Goal: Task Accomplishment & Management: Manage account settings

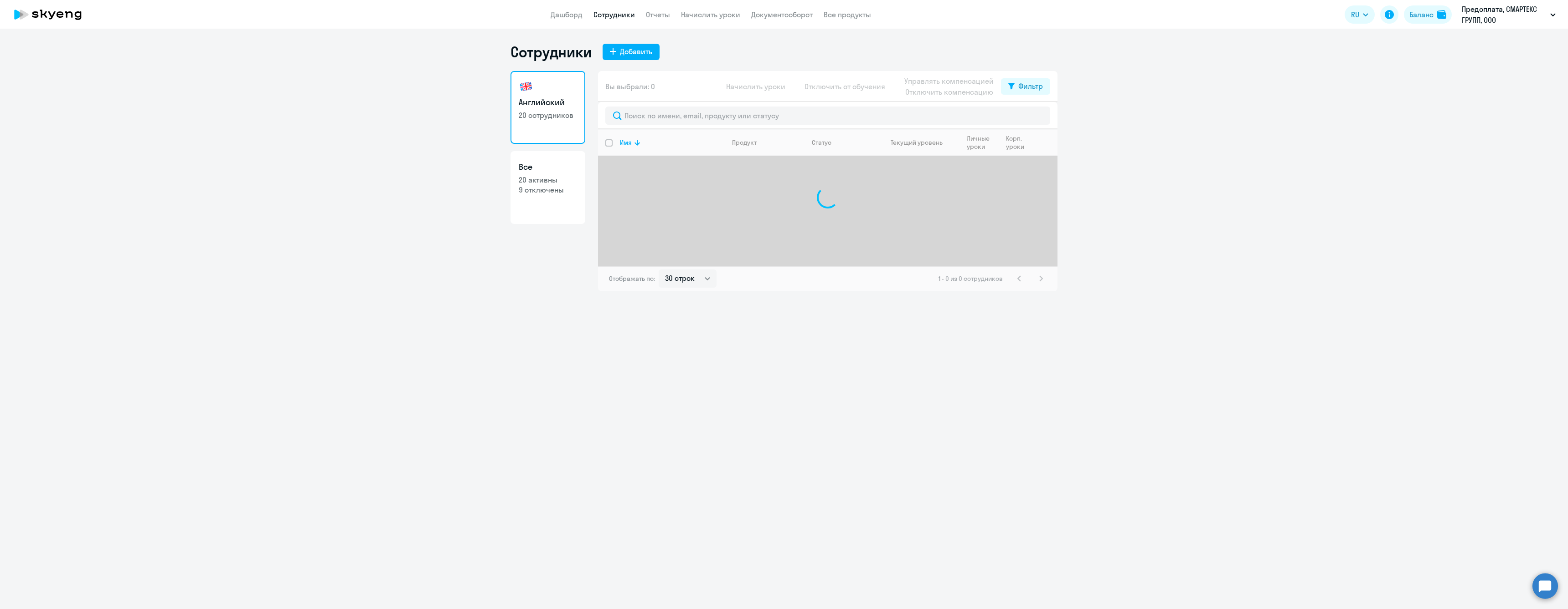
select select "30"
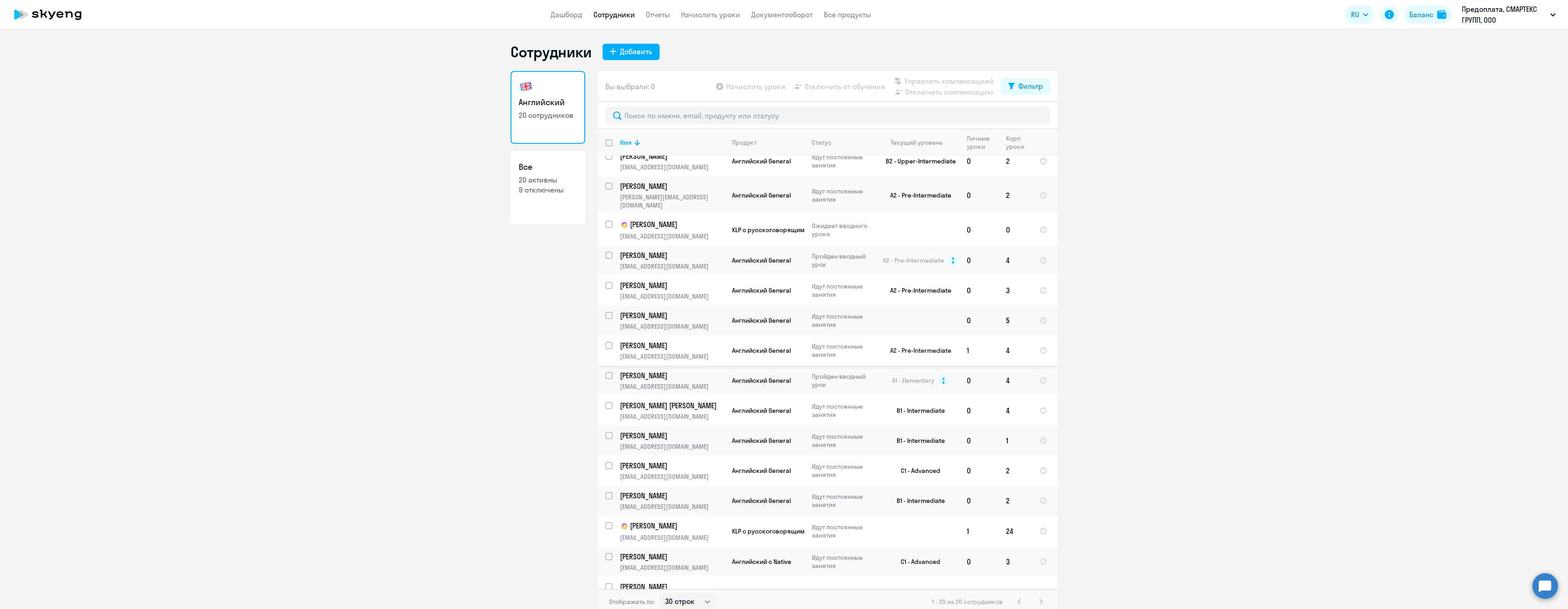
scroll to position [91, 0]
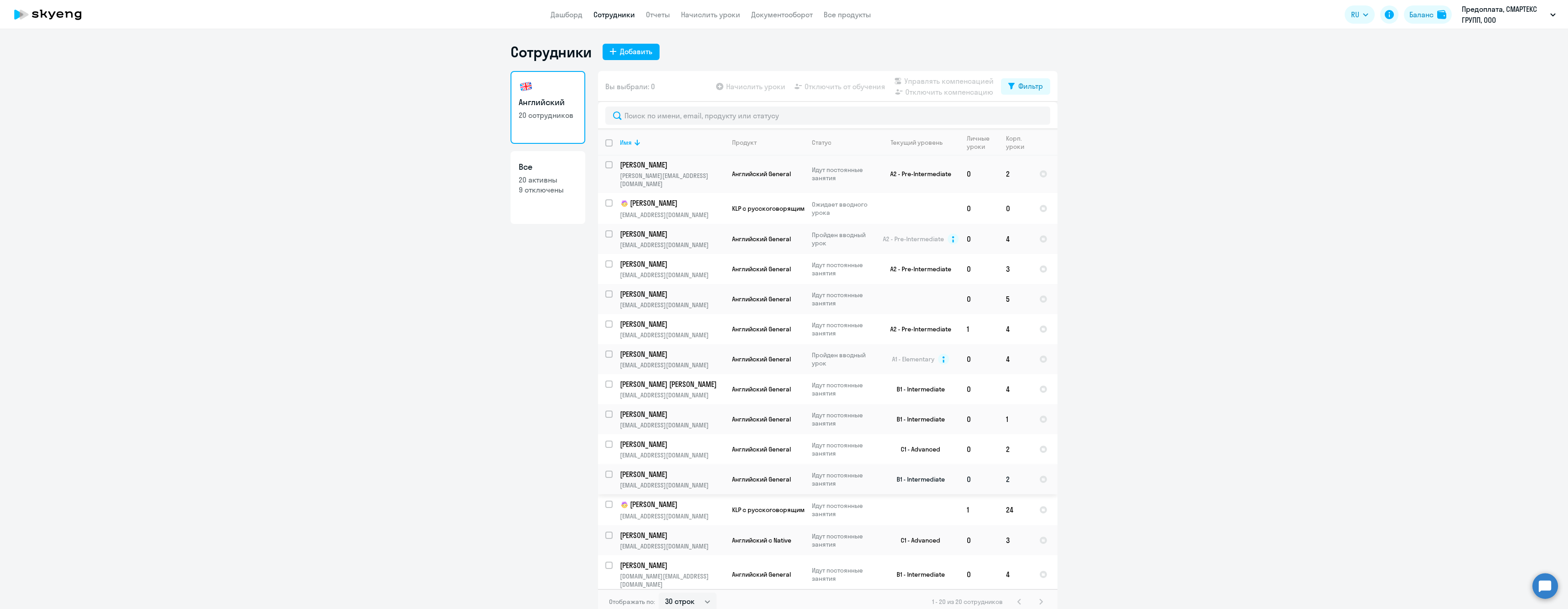
click at [697, 470] on p "[PERSON_NAME]" at bounding box center [672, 474] width 103 height 10
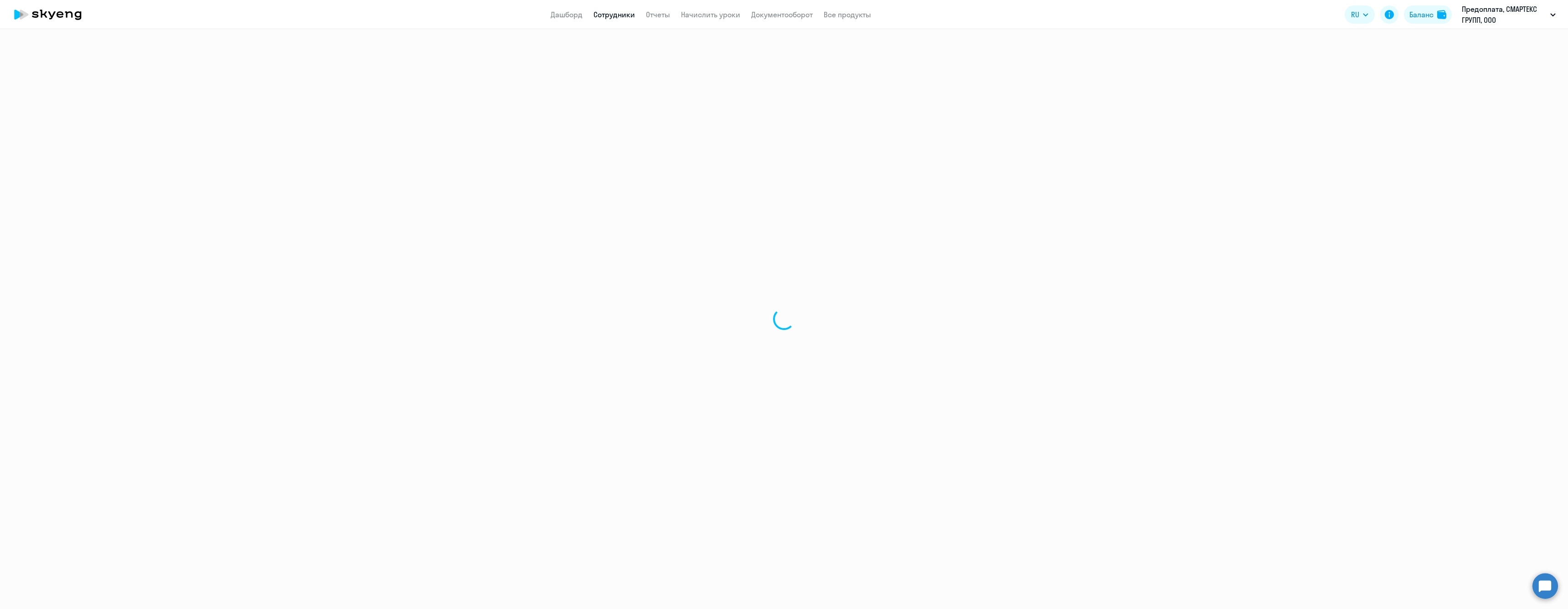
select select "english"
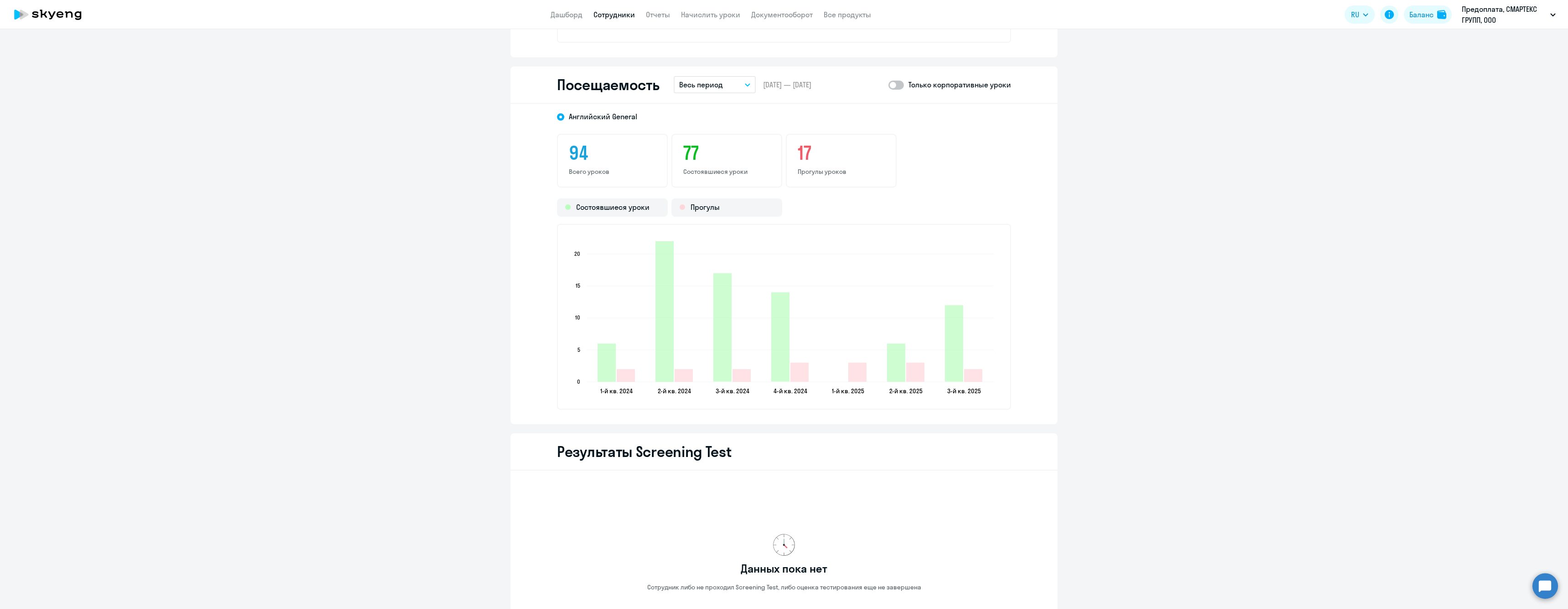
scroll to position [1270, 0]
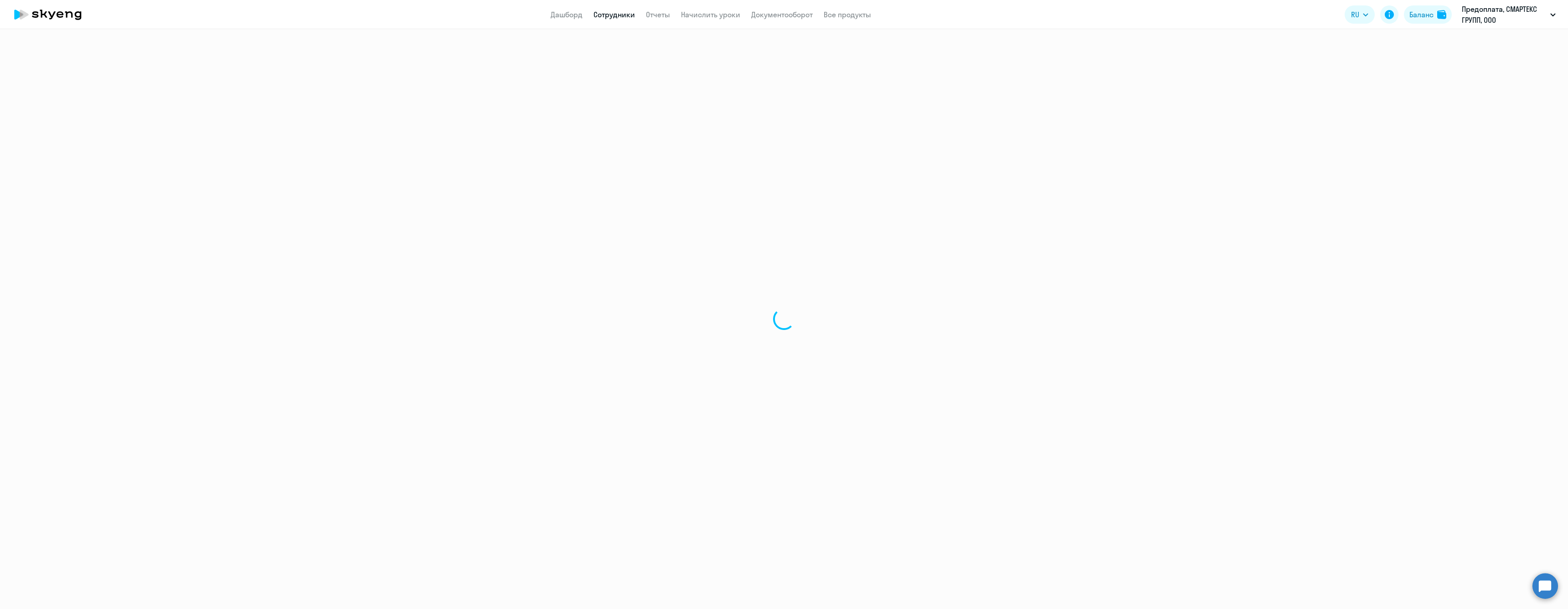
select select "30"
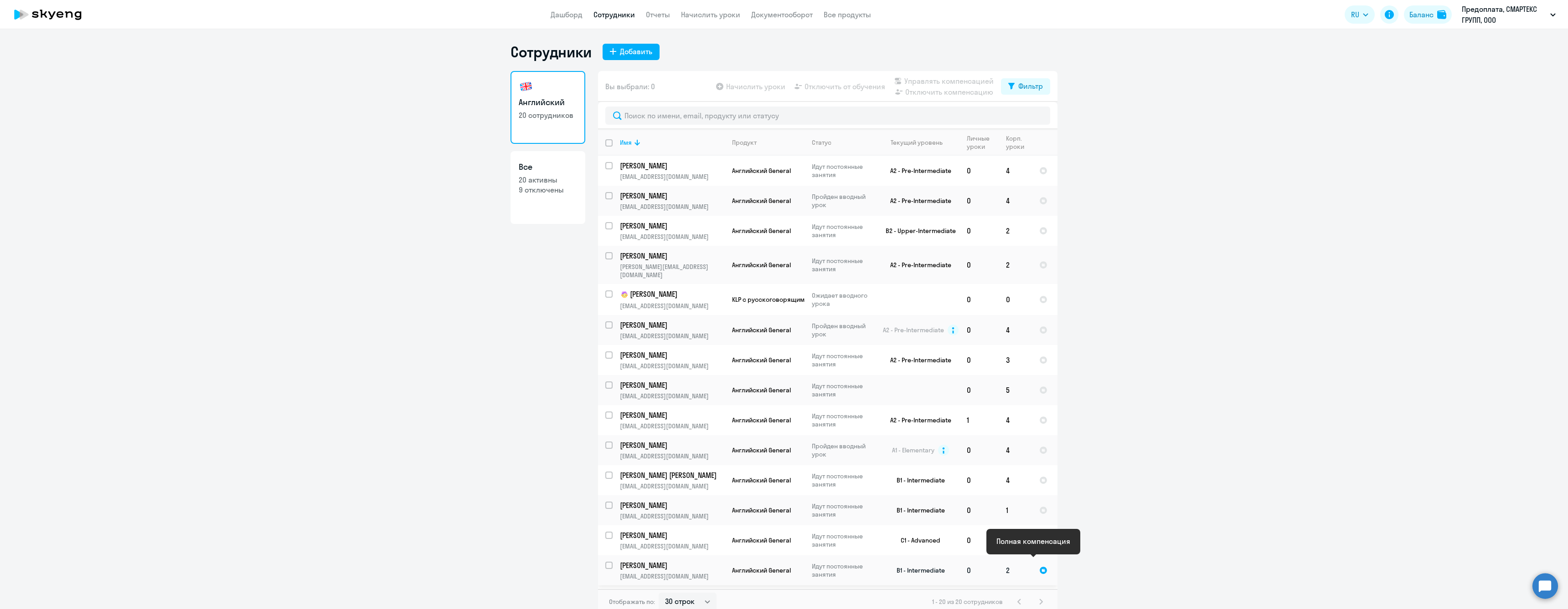
click at [1039, 566] on div at bounding box center [1043, 570] width 8 height 8
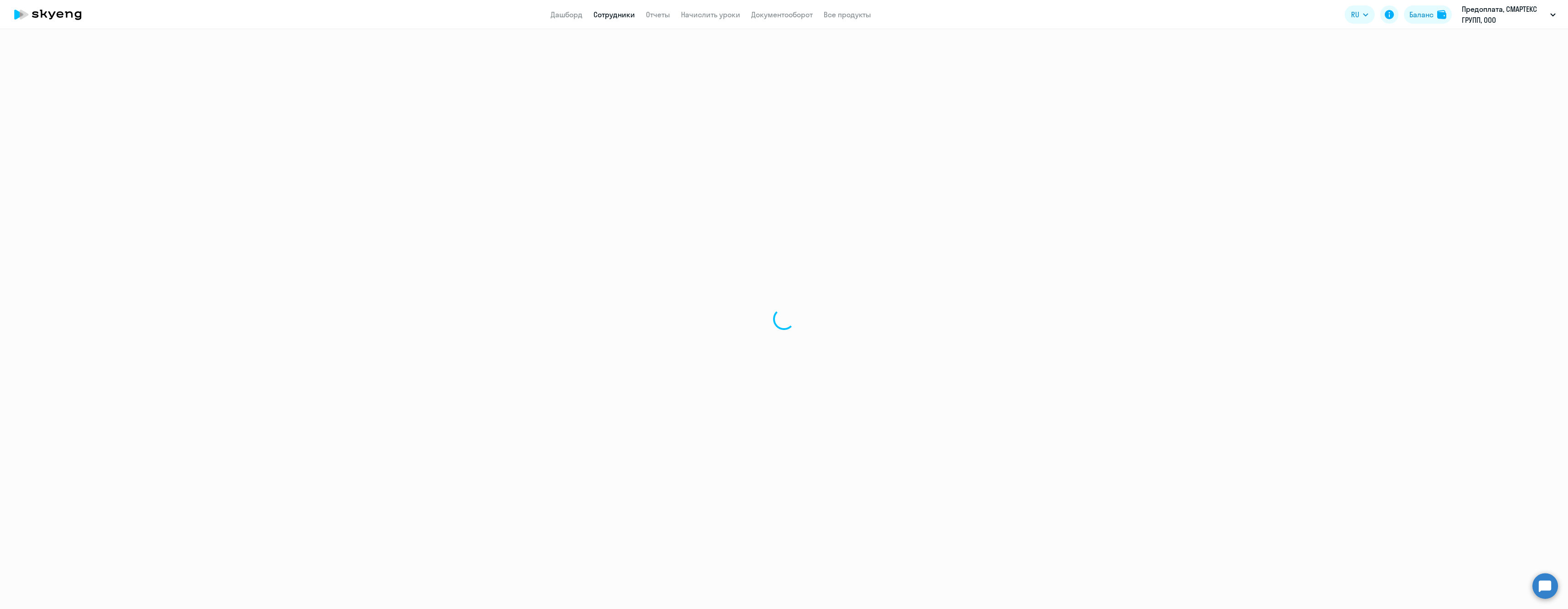
select select "english"
select select "30"
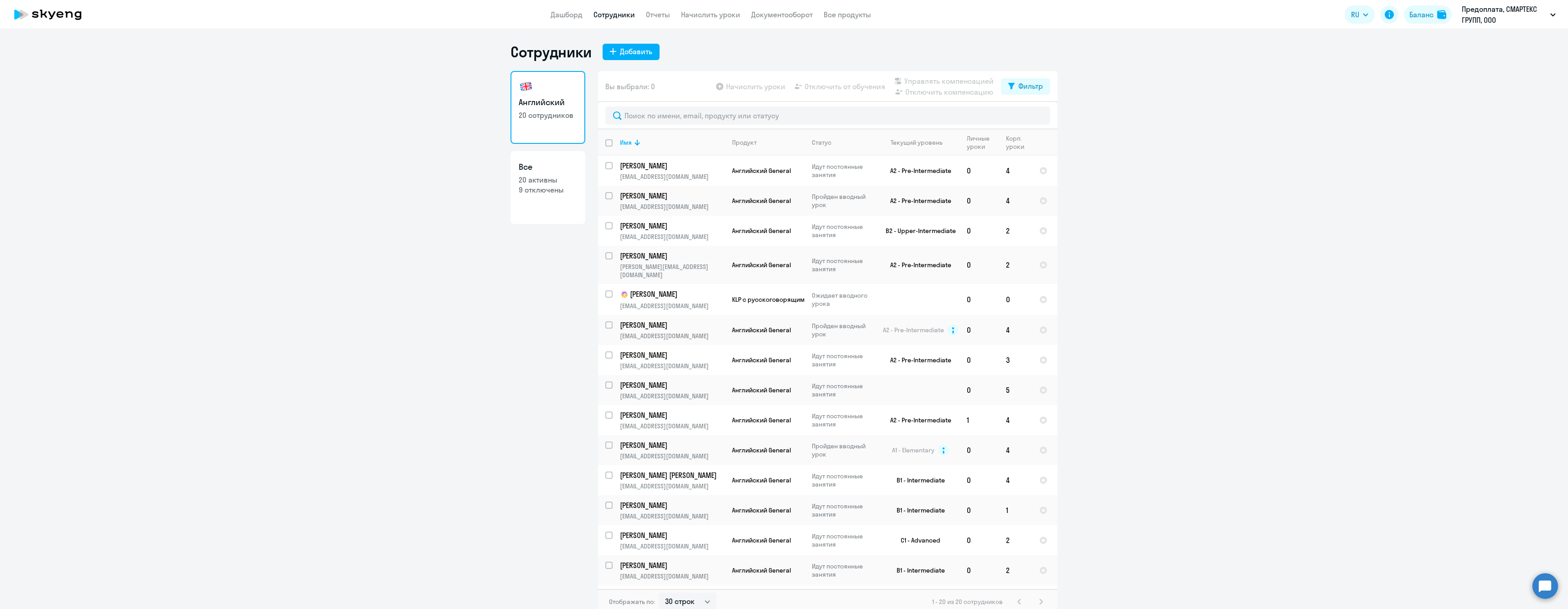
scroll to position [5, 0]
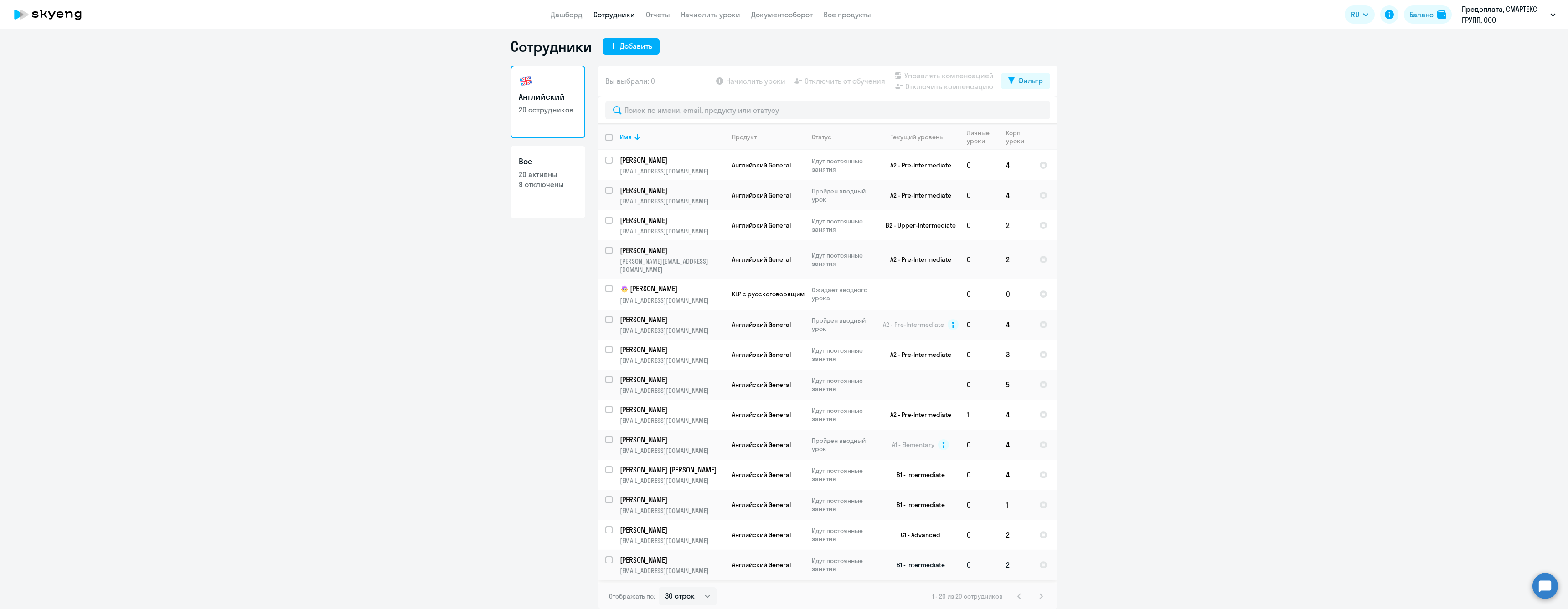
click at [605, 557] on input "select row 2961534" at bounding box center [614, 566] width 18 height 18
checkbox input "true"
click at [843, 83] on span "Отключить от обучения" at bounding box center [844, 81] width 81 height 11
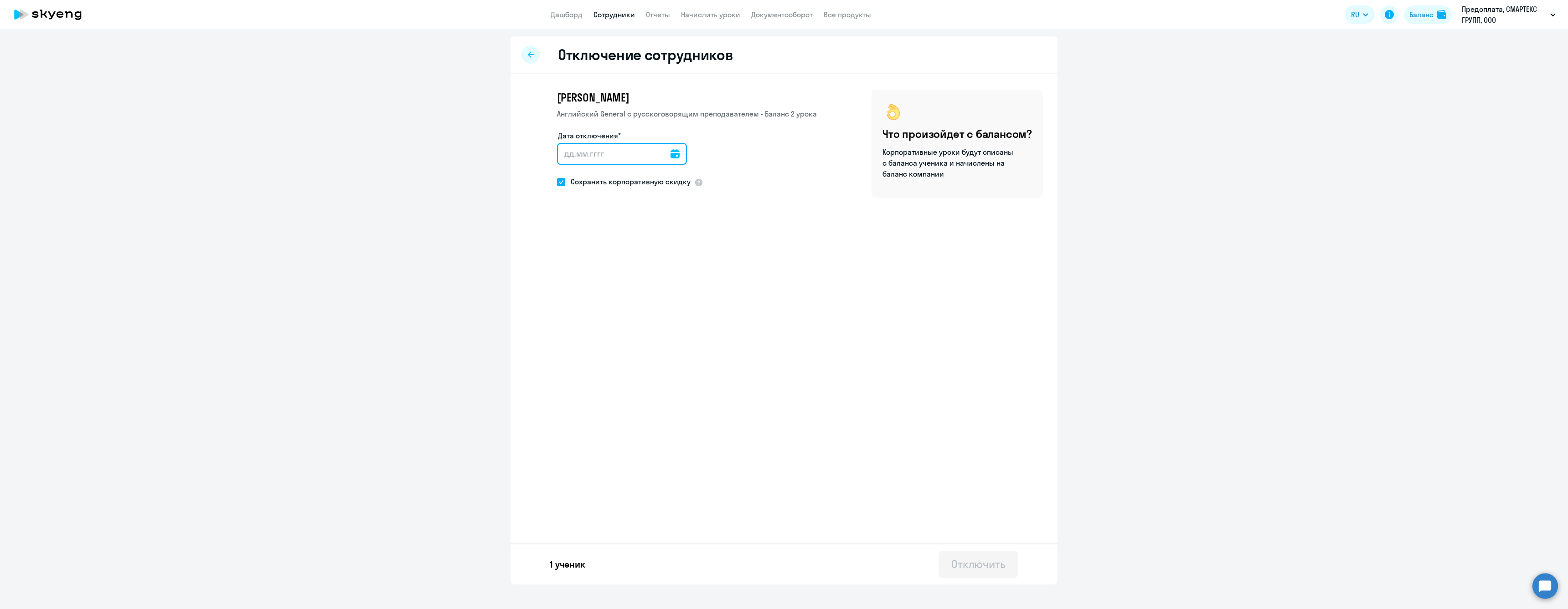
click at [569, 158] on input "Дата отключения*" at bounding box center [621, 154] width 129 height 22
click at [670, 156] on icon at bounding box center [674, 154] width 9 height 9
click at [643, 236] on span "5" at bounding box center [643, 240] width 16 height 16
type input "[DATE]"
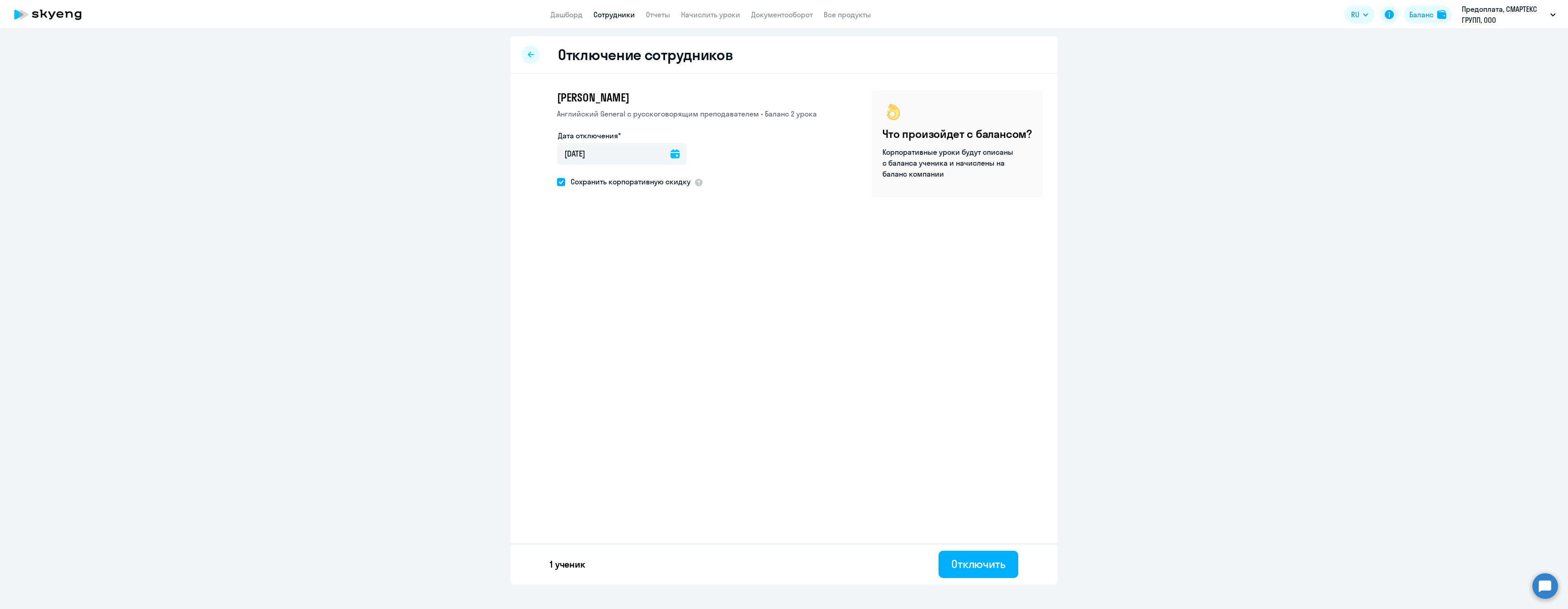
click at [560, 182] on span at bounding box center [560, 182] width 8 height 8
click at [557, 182] on input "Сохранить корпоративную скидку" at bounding box center [557, 182] width 1 height 1
checkbox input "false"
click at [961, 565] on div "Отключить" at bounding box center [979, 565] width 54 height 14
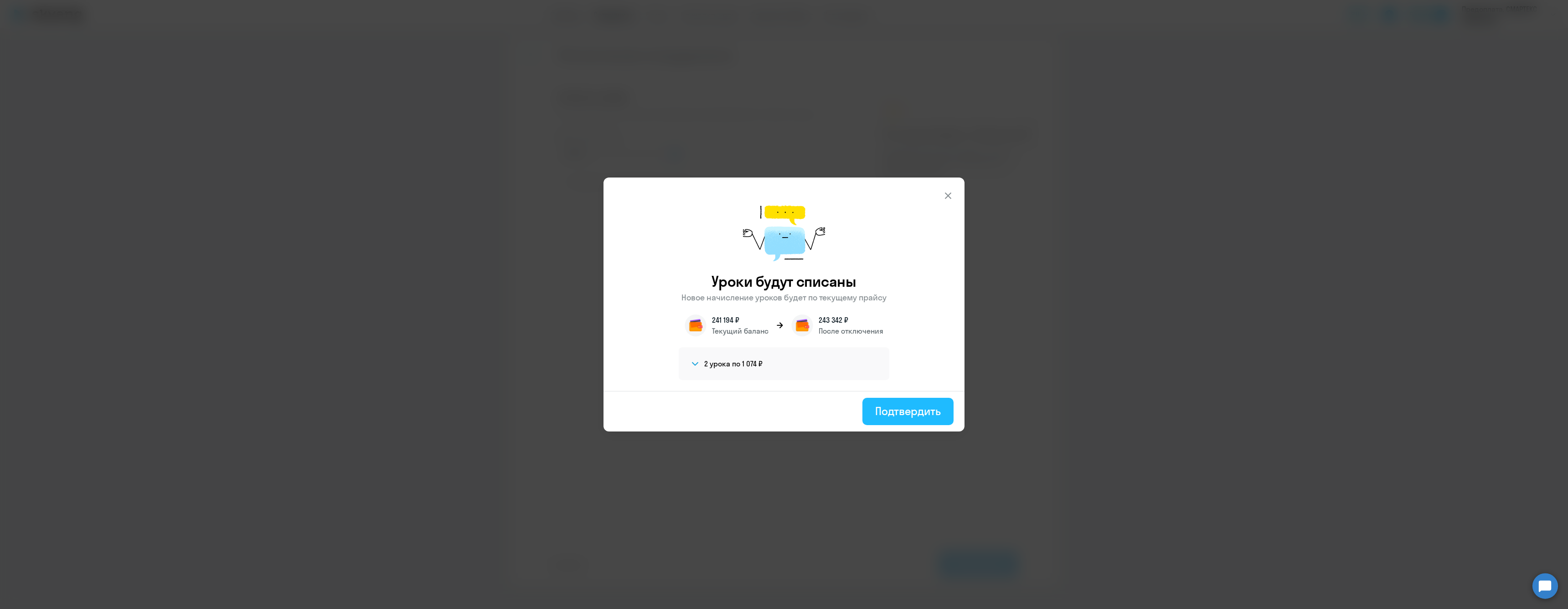
click at [898, 411] on div "Подтвердить" at bounding box center [907, 411] width 65 height 14
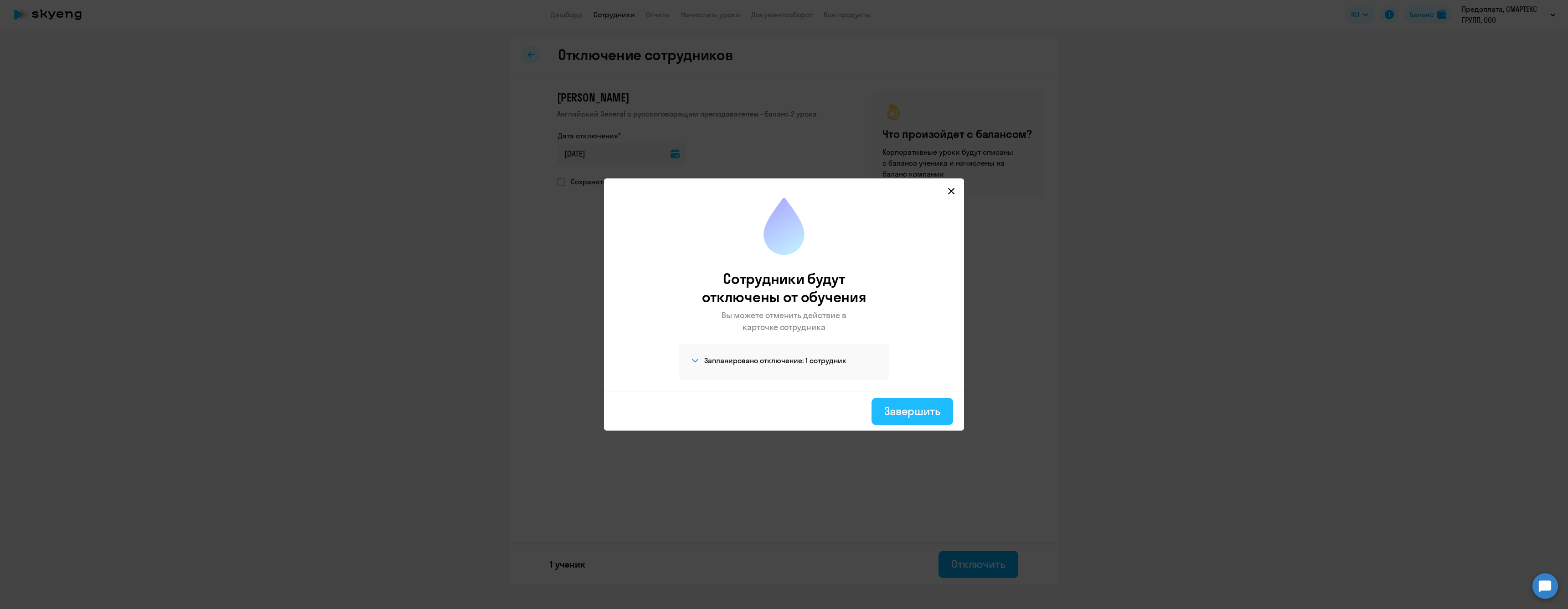
click at [922, 409] on div "Завершить" at bounding box center [913, 411] width 56 height 14
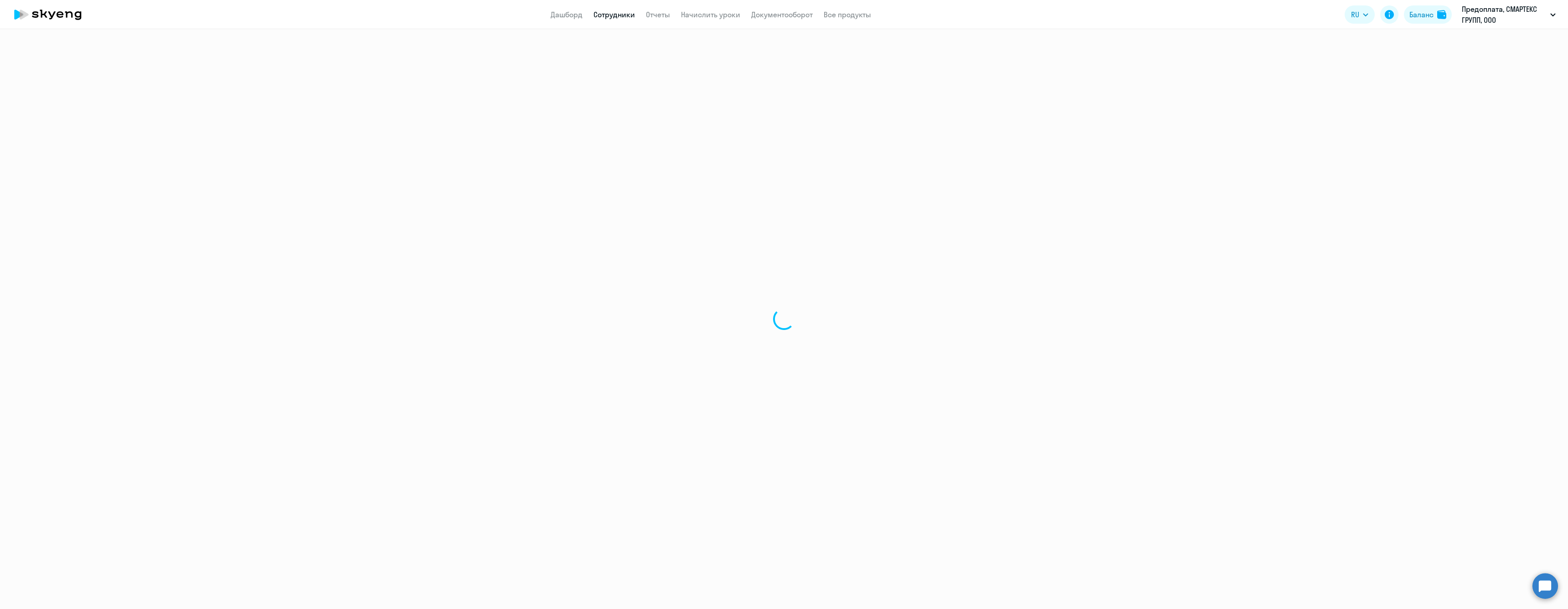
select select "30"
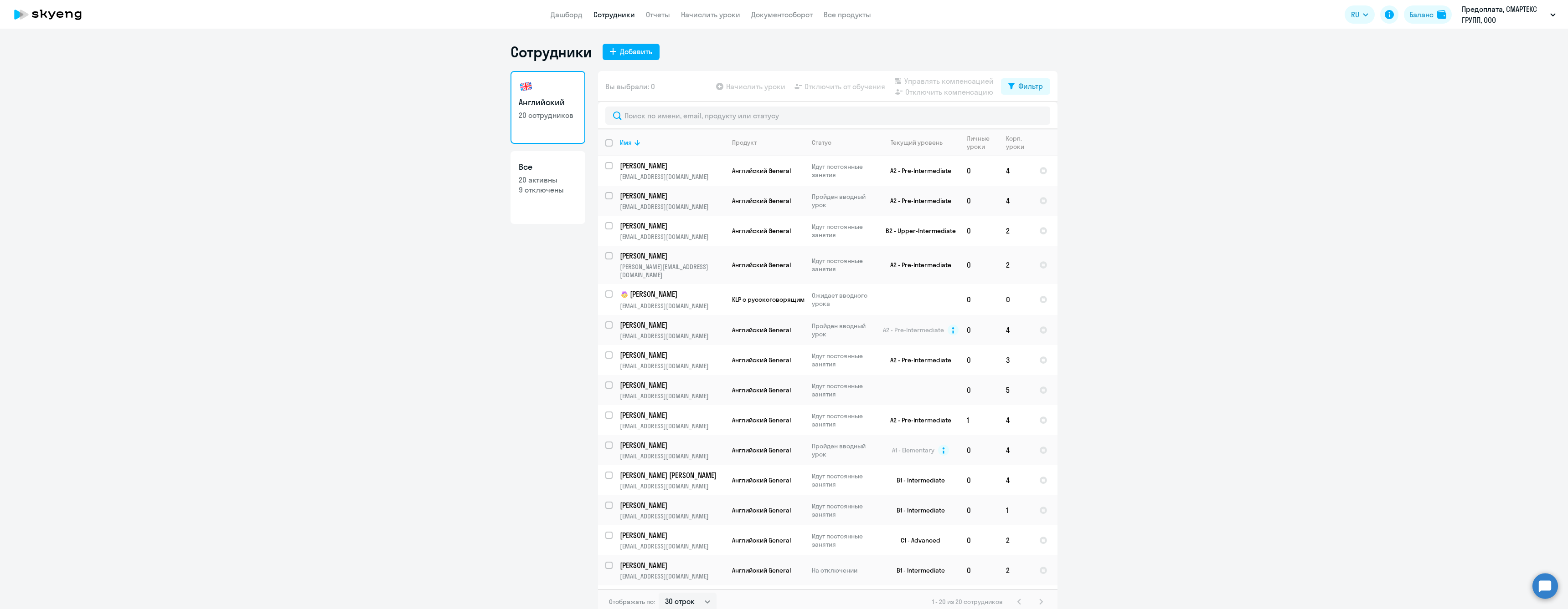
click at [1214, 210] on ng-component "Сотрудники Добавить Английский 20 сотрудников Все 20 активны 9 отключены Вы выб…" at bounding box center [784, 328] width 1568 height 572
click at [1234, 80] on ng-component "Сотрудники Добавить Английский 20 сотрудников Все 20 активны 9 отключены Вы выб…" at bounding box center [784, 328] width 1568 height 572
click at [1393, 270] on ng-component "Сотрудники Добавить Английский 20 сотрудников Все 20 активны 9 отключены Вы выб…" at bounding box center [784, 328] width 1568 height 572
click at [1360, 441] on ng-component "Сотрудники Добавить Английский 20 сотрудников Все 20 активны 9 отключены Вы выб…" at bounding box center [784, 328] width 1568 height 572
